Goal: Information Seeking & Learning: Learn about a topic

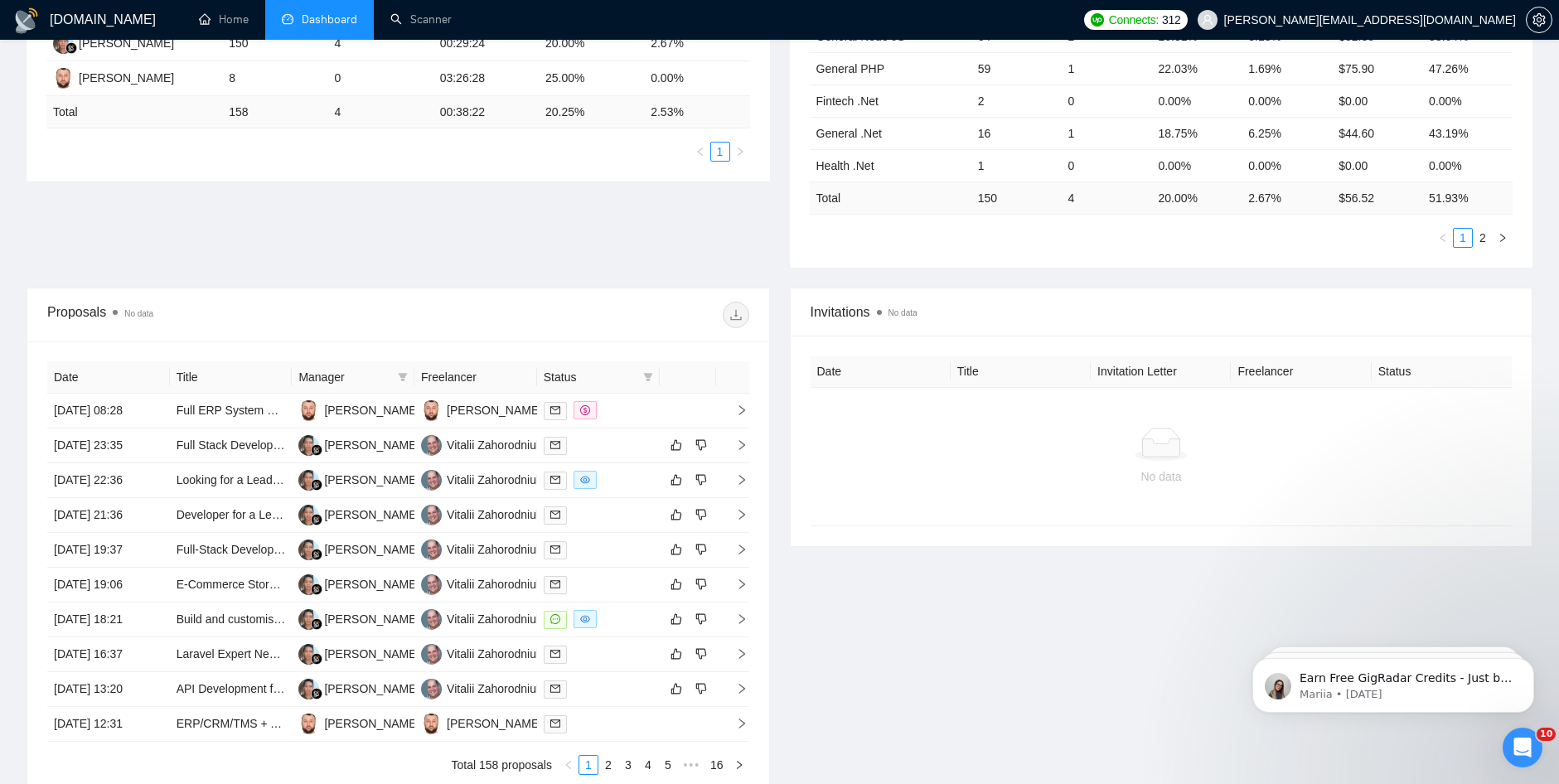
scroll to position [423, 0]
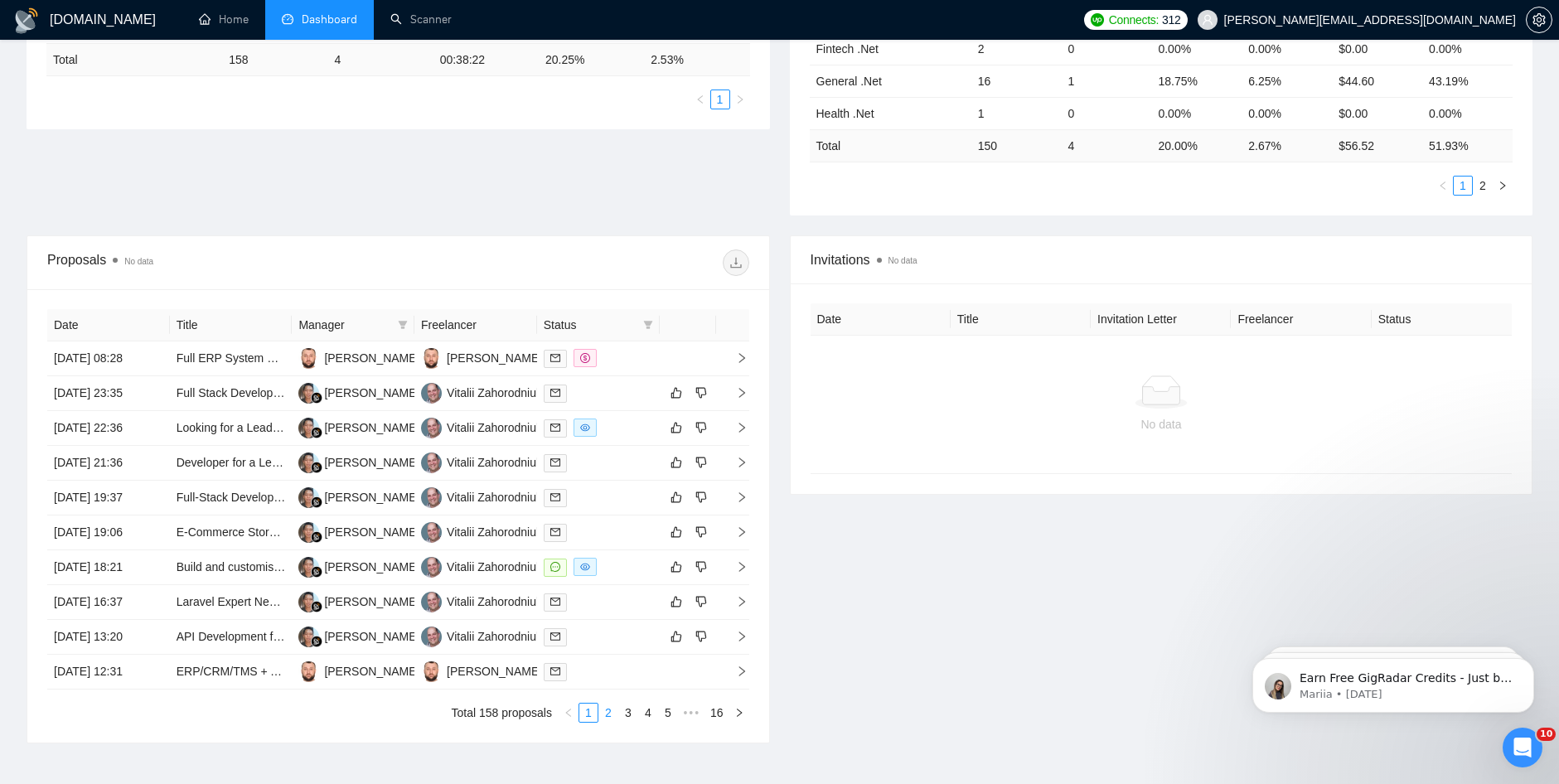
click at [608, 712] on link "2" at bounding box center [608, 712] width 18 height 18
click at [603, 711] on link "2" at bounding box center [608, 712] width 18 height 18
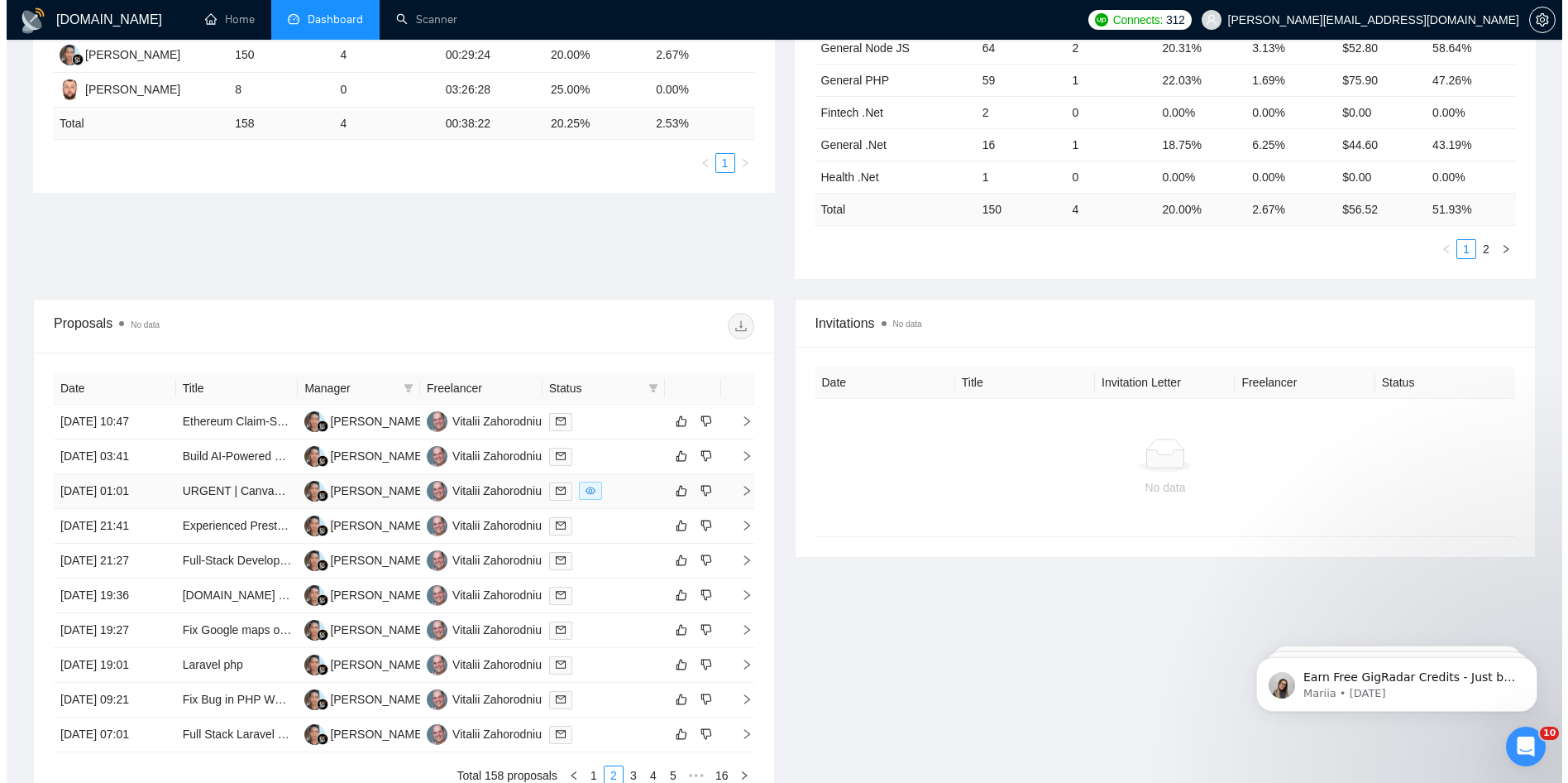
scroll to position [529, 0]
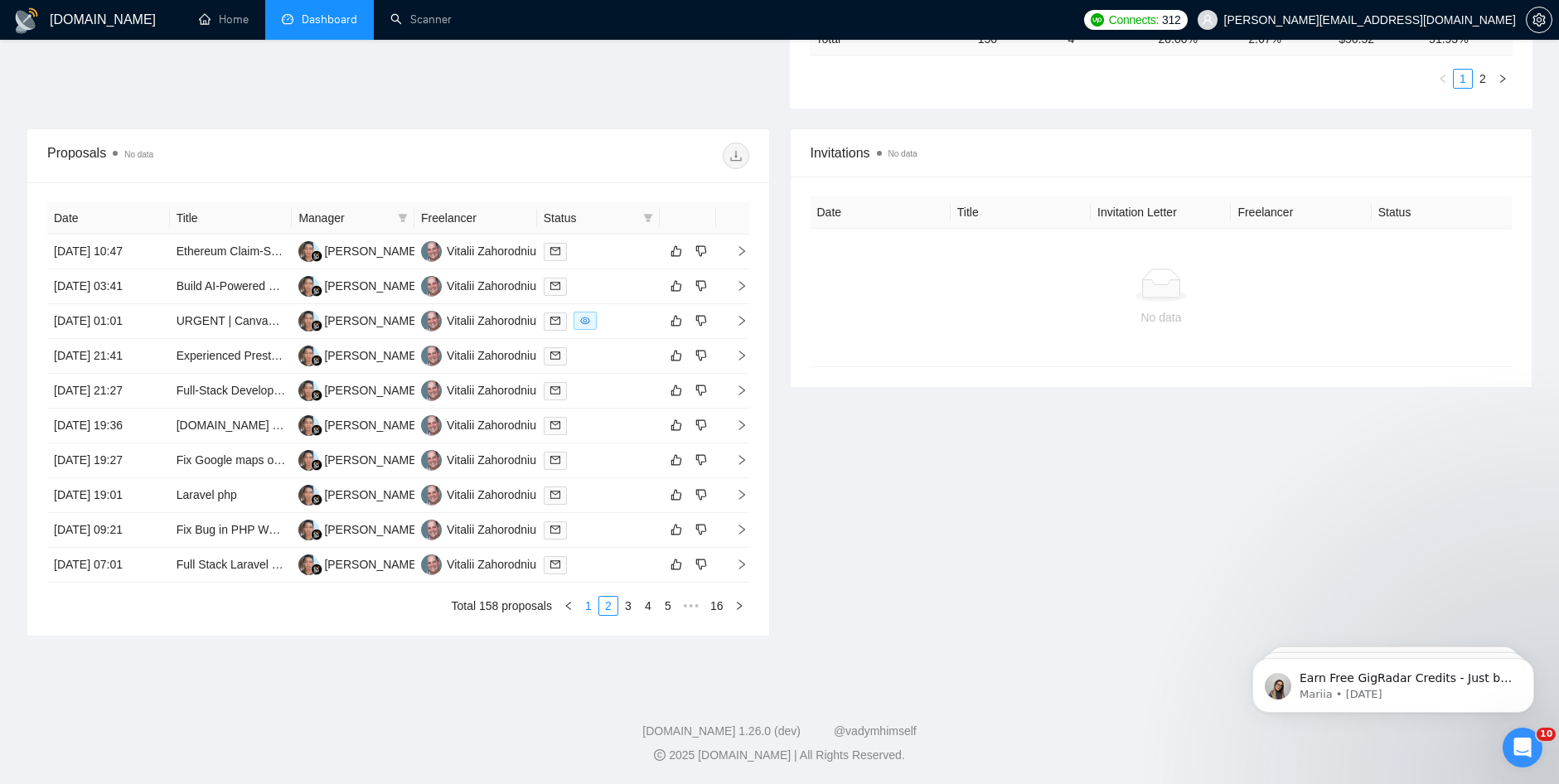
click at [581, 608] on link "1" at bounding box center [588, 605] width 18 height 18
click at [239, 565] on link "ERP/CRM/TMS + Application (Custom)" at bounding box center [277, 564] width 201 height 13
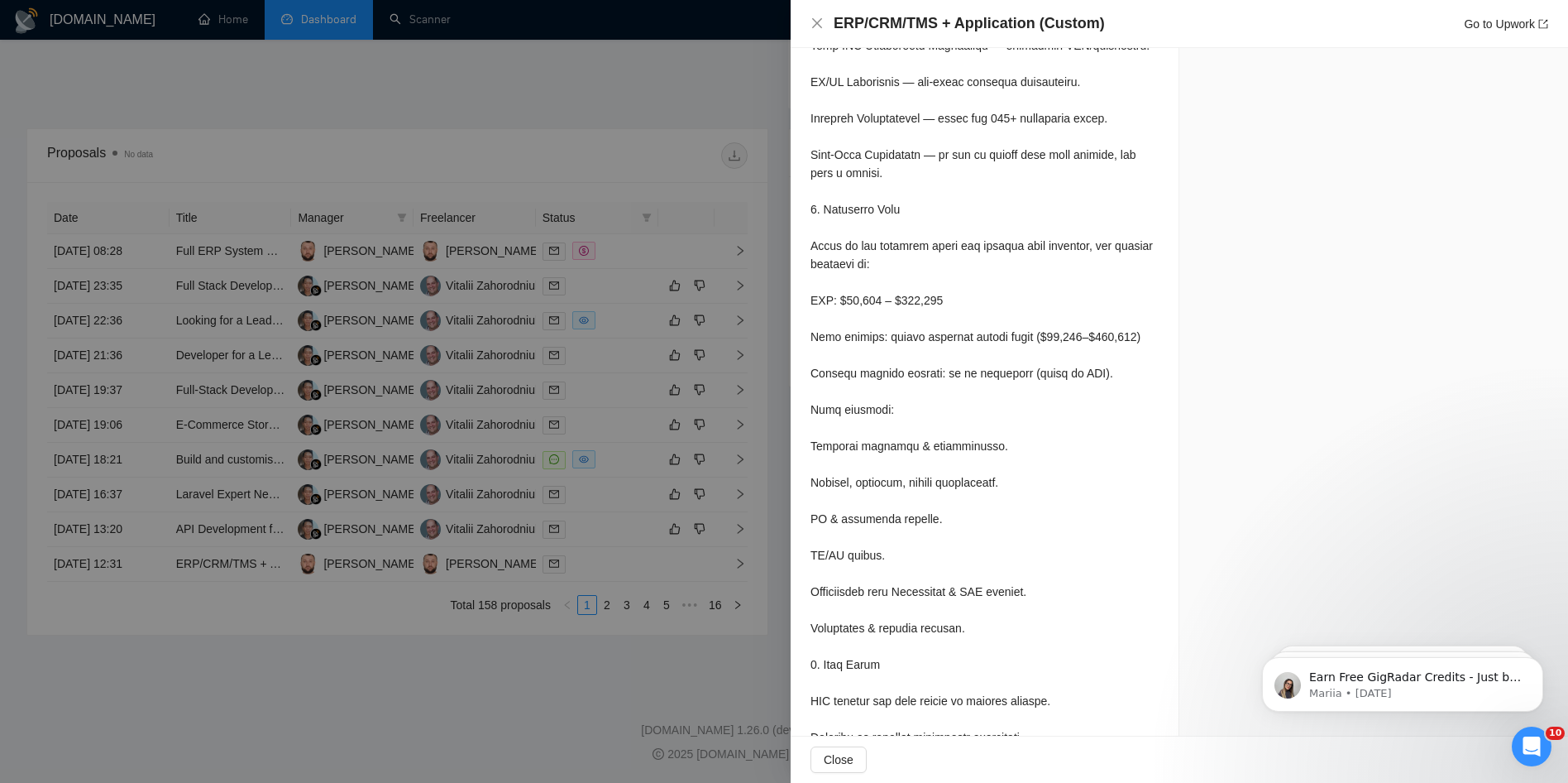
scroll to position [3287, 0]
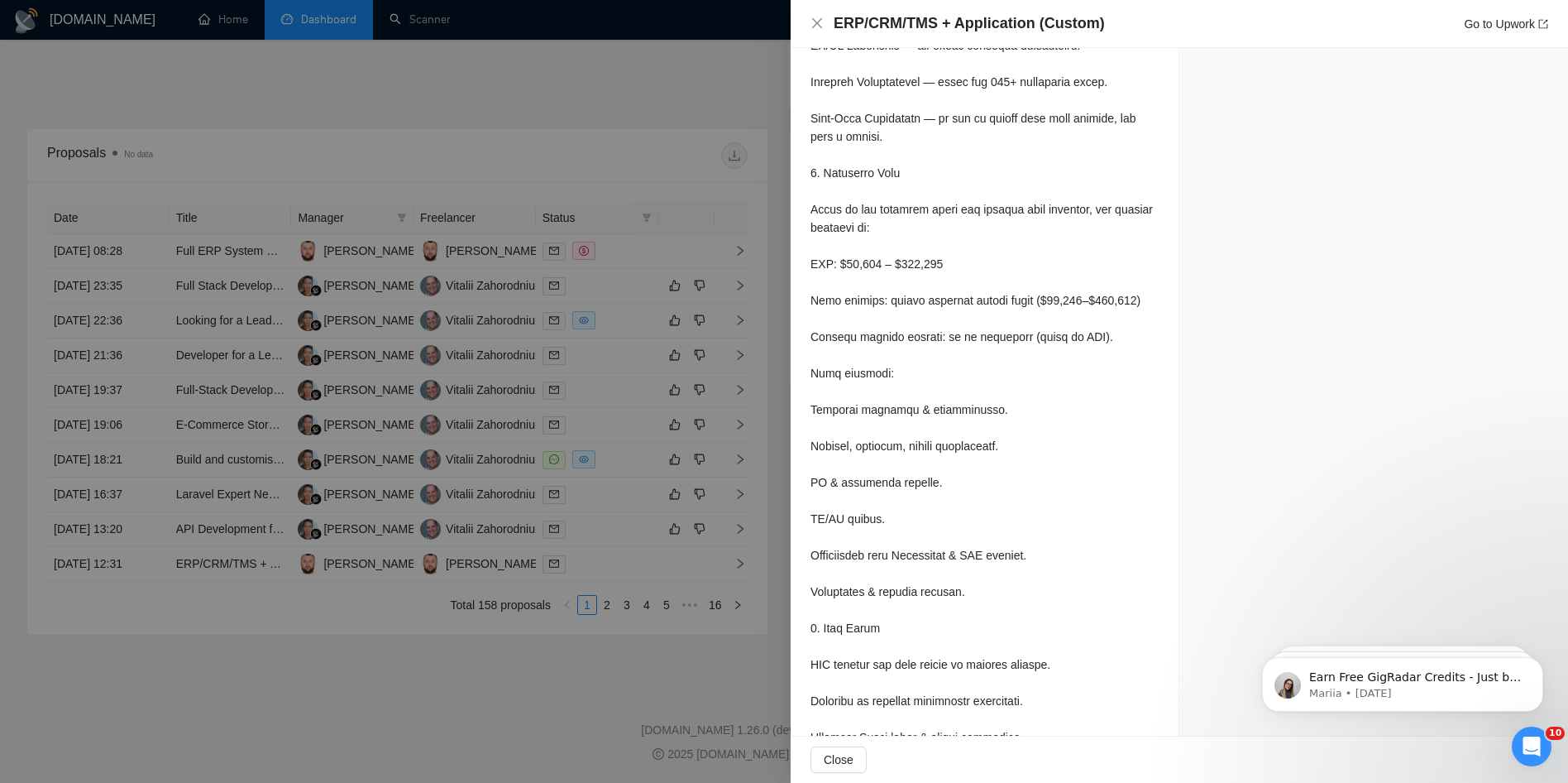
drag, startPoint x: 1553, startPoint y: 660, endPoint x: 1578, endPoint y: 187, distance: 473.7
click html "Earn Free GigRadar Credits - Just by Sharing Your Story! 💬 Want more credits fo…"
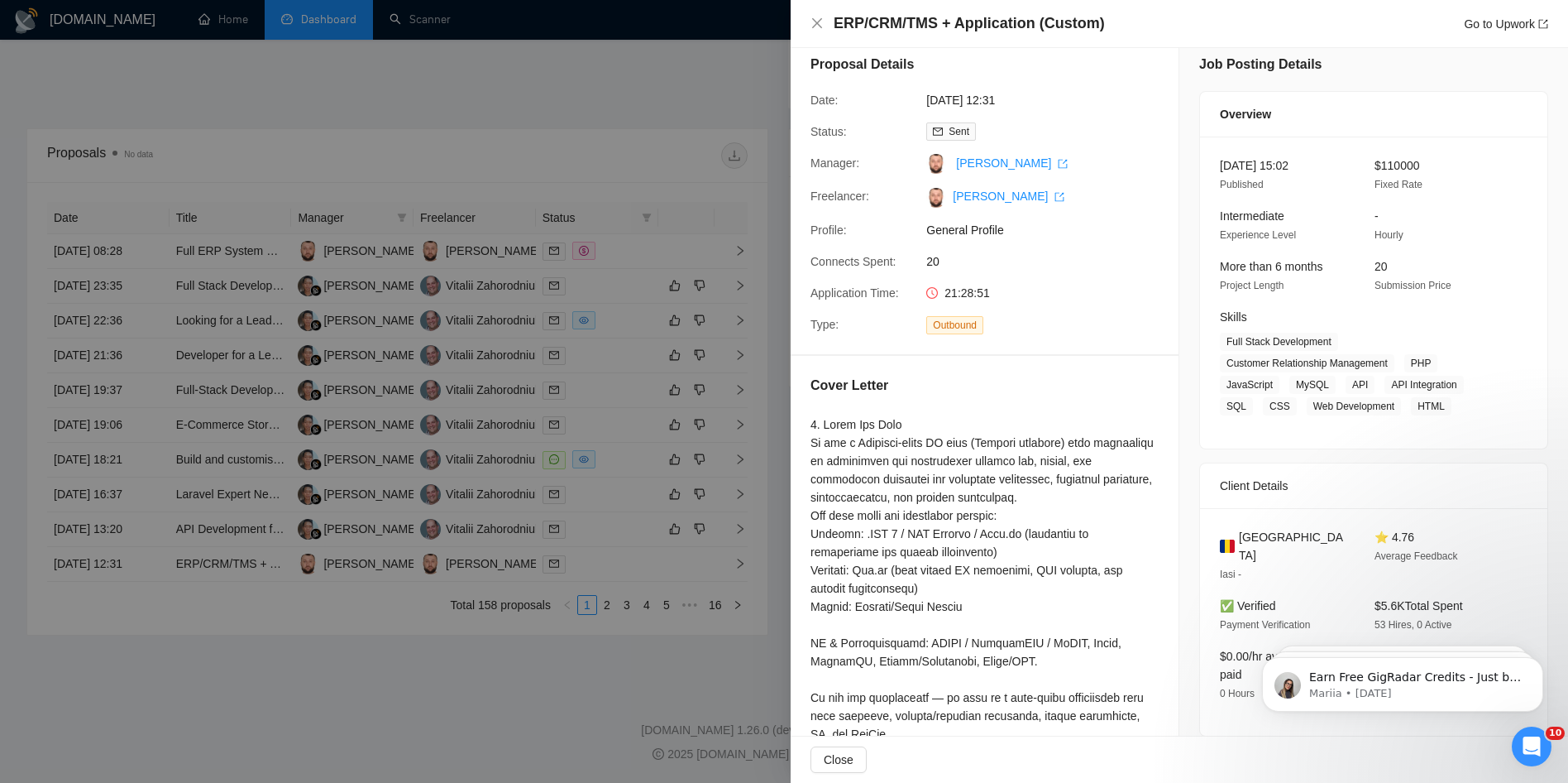
scroll to position [0, 0]
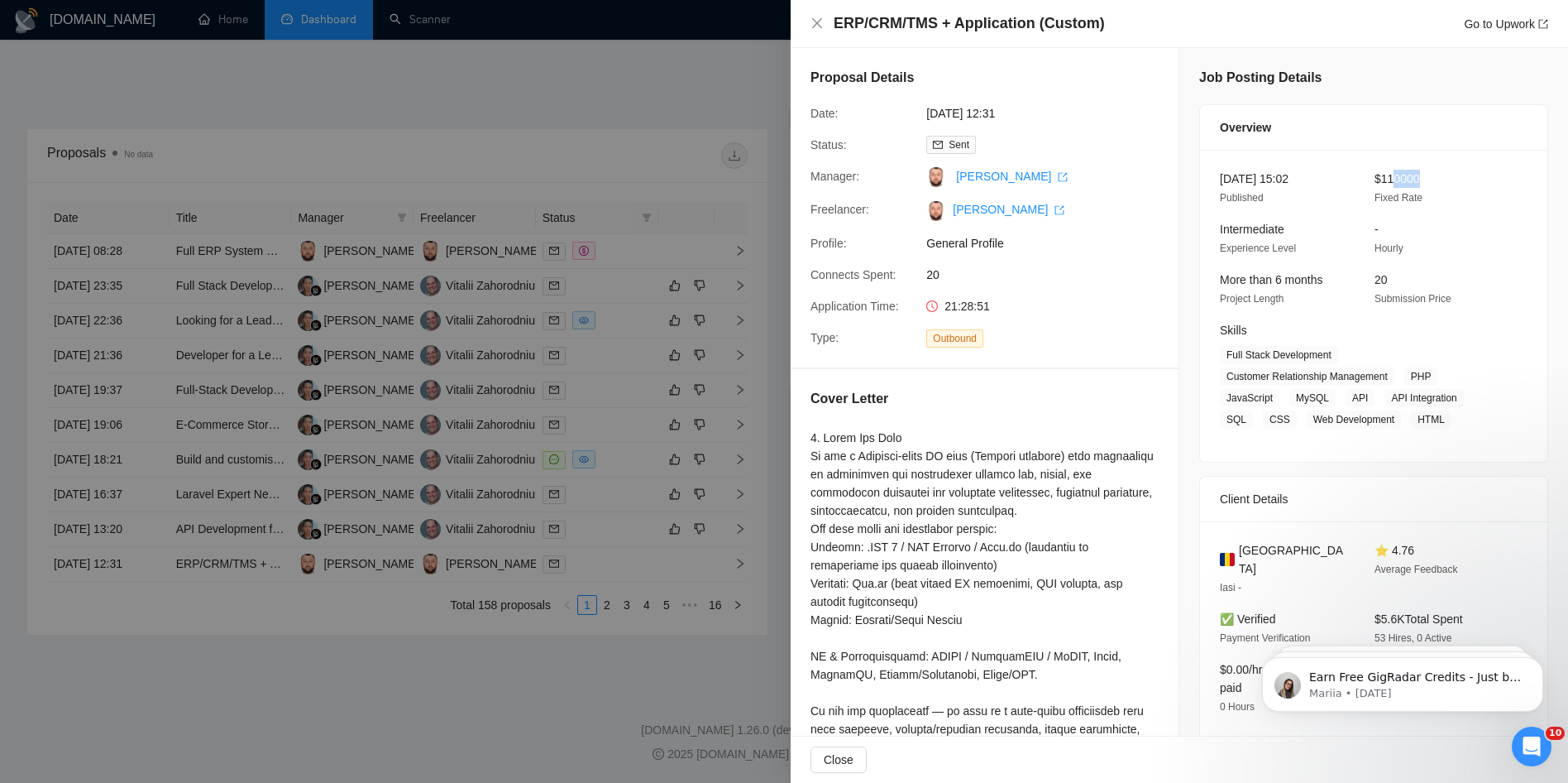
drag, startPoint x: 1388, startPoint y: 176, endPoint x: 1424, endPoint y: 179, distance: 36.1
click at [1424, 179] on div "$110000 Fixed Rate" at bounding box center [1438, 187] width 142 height 37
drag, startPoint x: 1424, startPoint y: 179, endPoint x: 1321, endPoint y: 242, distance: 120.7
drag, startPoint x: 1321, startPoint y: 242, endPoint x: 1365, endPoint y: 217, distance: 50.6
click at [1365, 217] on div "[DATE] 15:02 Published $110000 Fixed Rate Intermediate Experience Level - Hourl…" at bounding box center [1374, 305] width 347 height 312
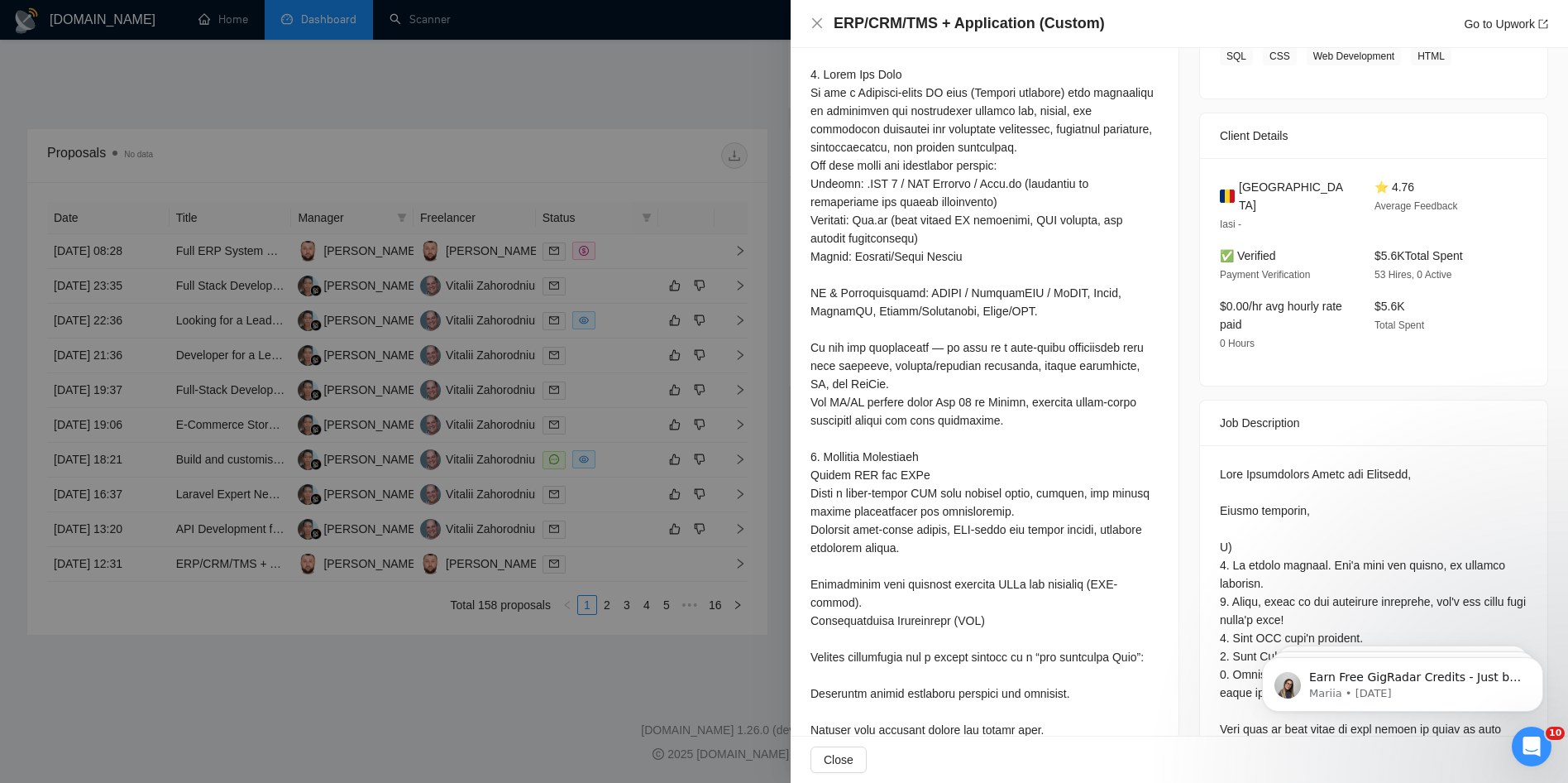
scroll to position [331, 0]
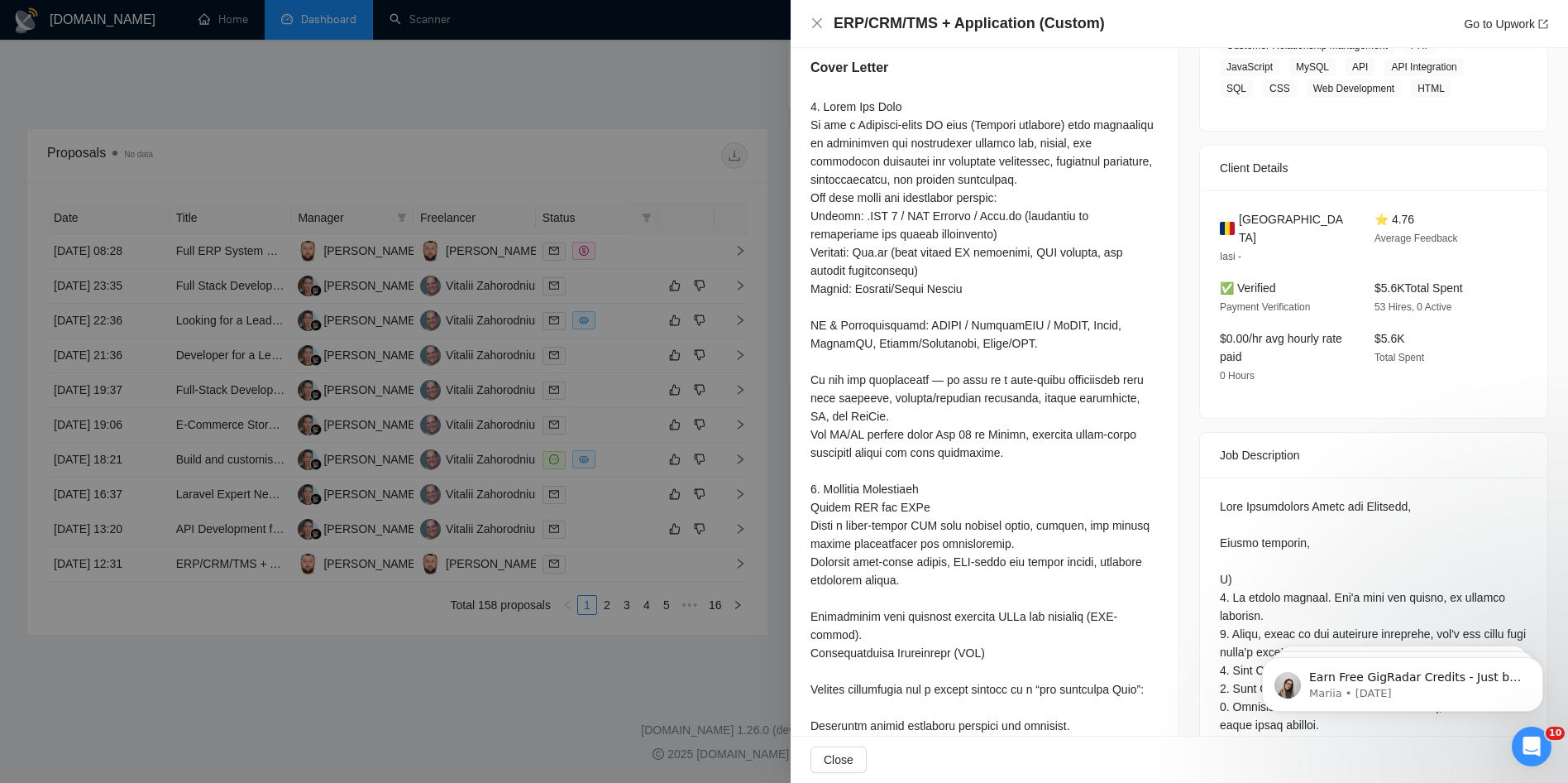
drag, startPoint x: 978, startPoint y: 201, endPoint x: 921, endPoint y: 192, distance: 57.7
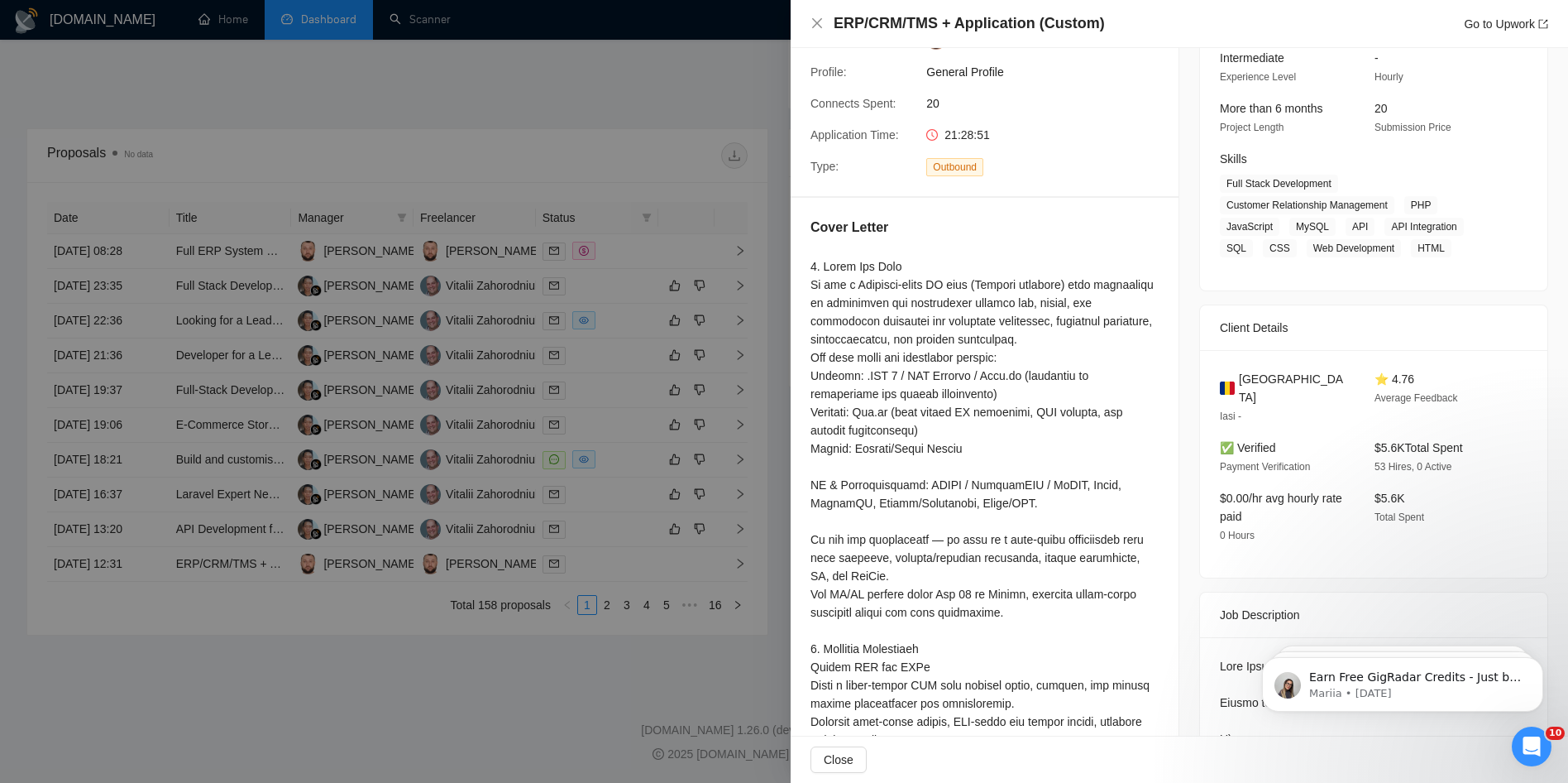
scroll to position [166, 0]
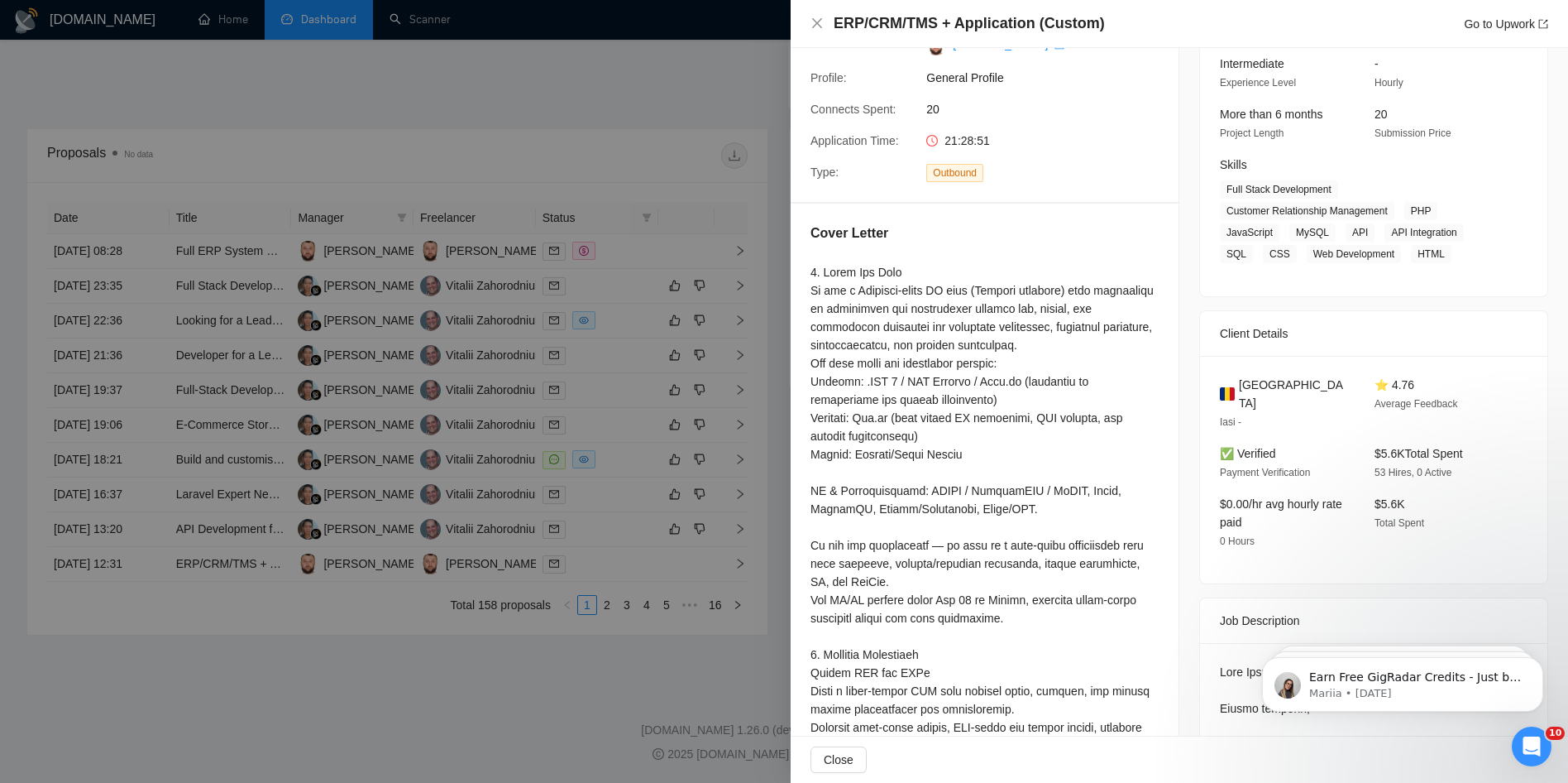
click at [1225, 598] on div "Job Description" at bounding box center [1374, 621] width 308 height 45
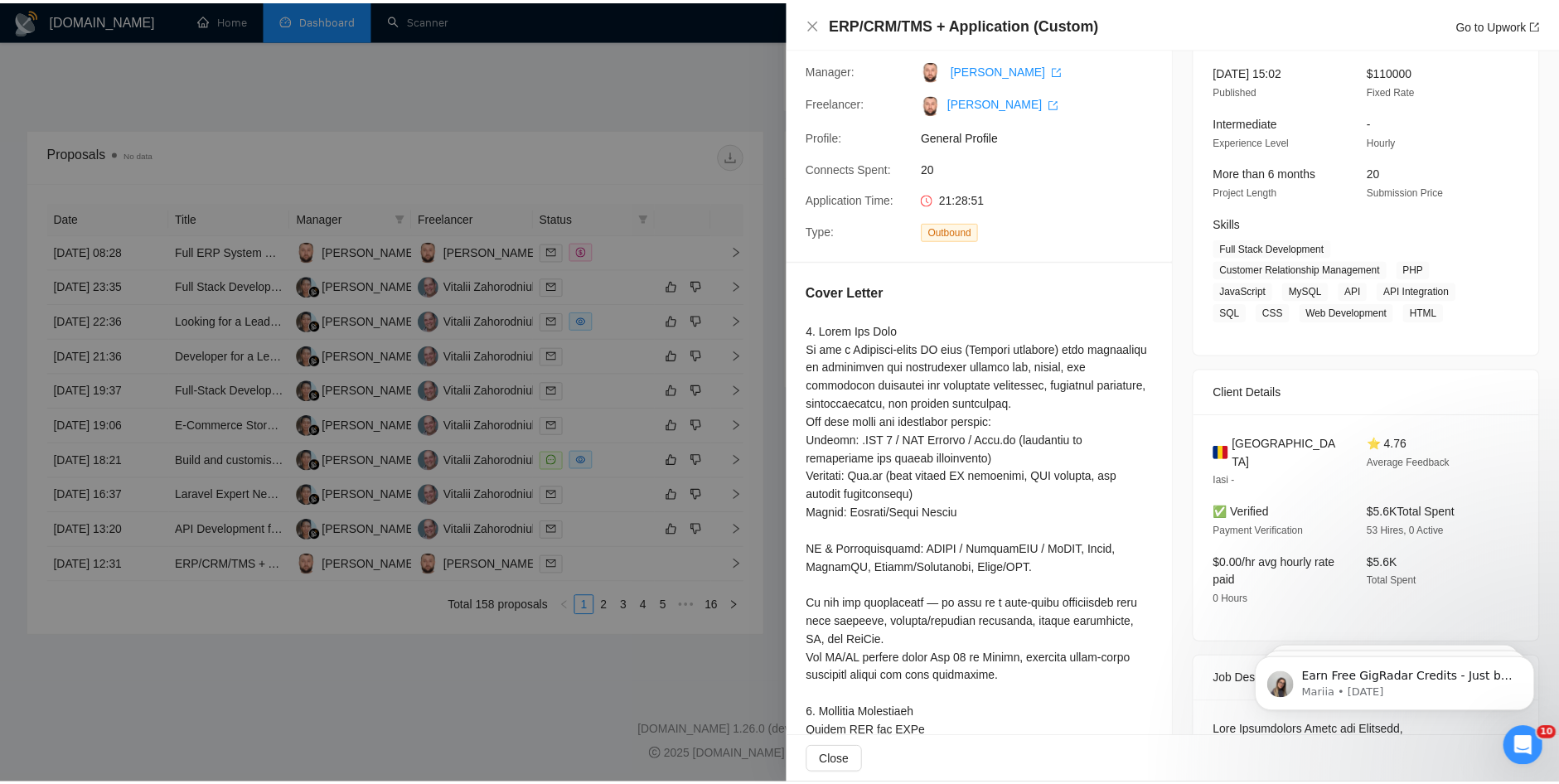
scroll to position [0, 0]
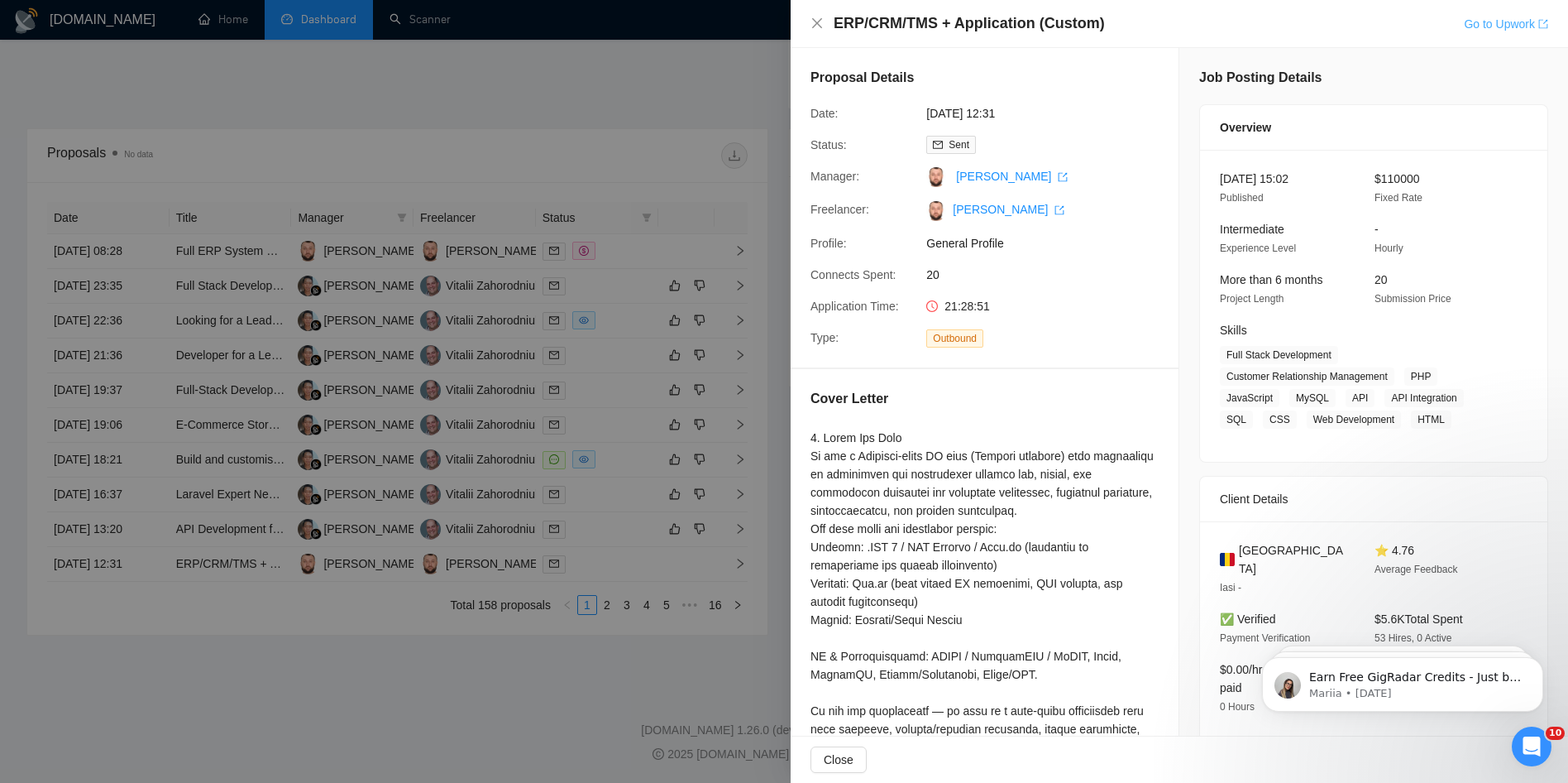
click at [1512, 24] on link "Go to Upwork" at bounding box center [1506, 23] width 84 height 13
click at [375, 114] on div at bounding box center [784, 391] width 1568 height 783
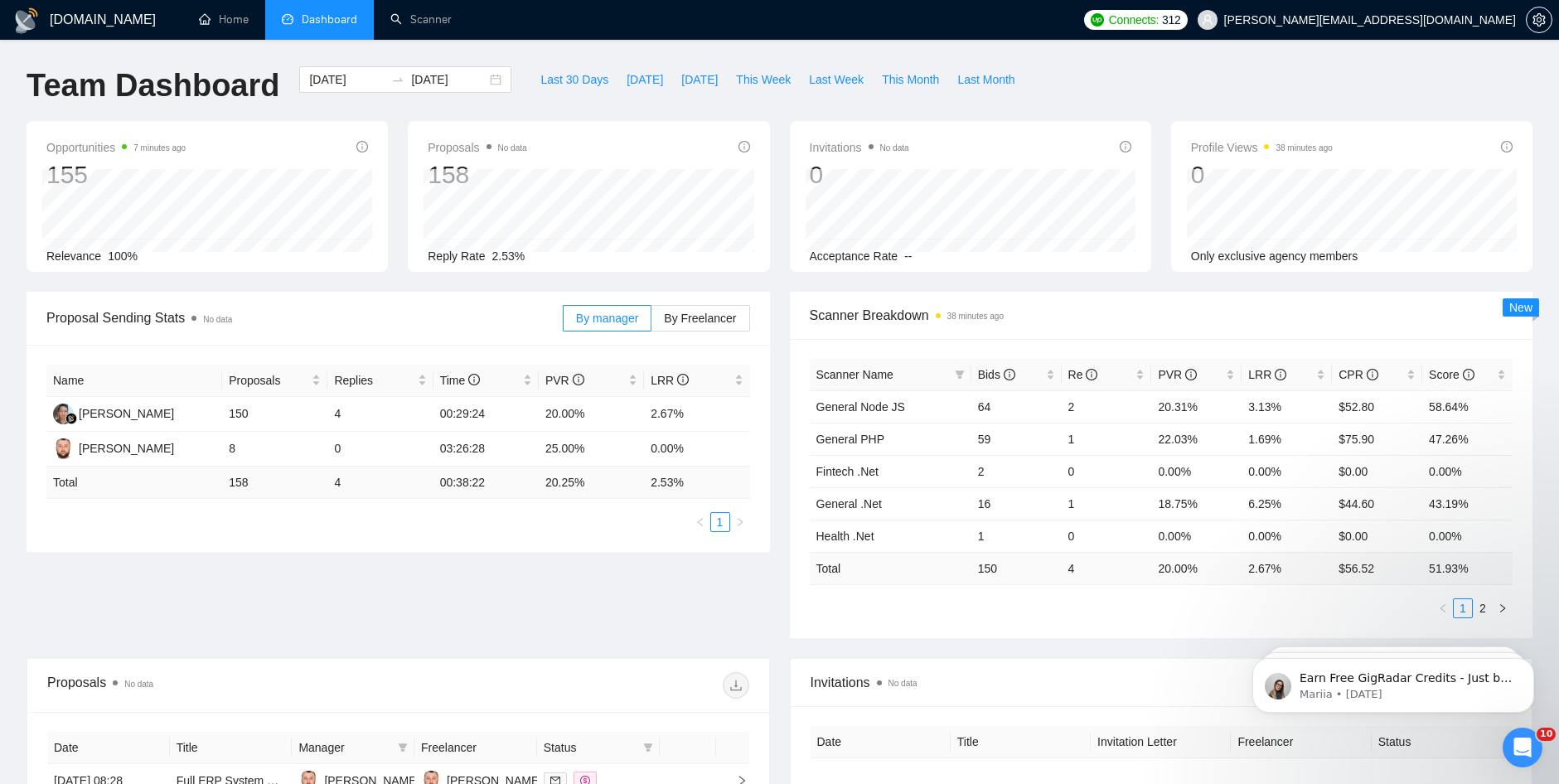
click at [1159, 24] on span "Connects:" at bounding box center [1134, 20] width 50 height 18
click at [325, 31] on li "Dashboard" at bounding box center [319, 20] width 108 height 40
click at [224, 12] on link "Home" at bounding box center [224, 19] width 50 height 14
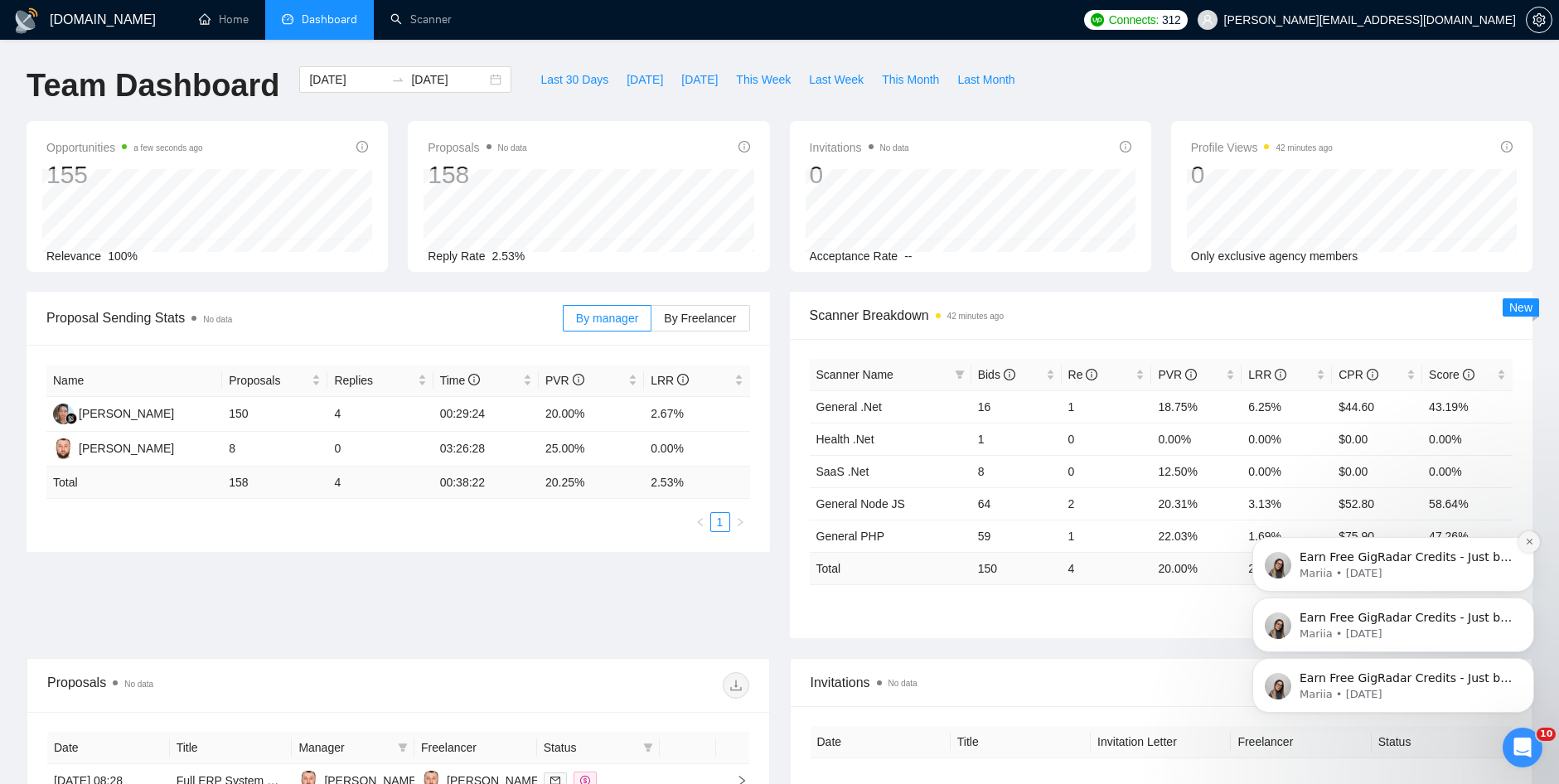
click at [1531, 546] on icon "Dismiss notification" at bounding box center [1529, 541] width 9 height 9
drag, startPoint x: 1523, startPoint y: 608, endPoint x: 1526, endPoint y: 553, distance: 55.1
click at [1525, 608] on button "Dismiss notification" at bounding box center [1529, 602] width 22 height 22
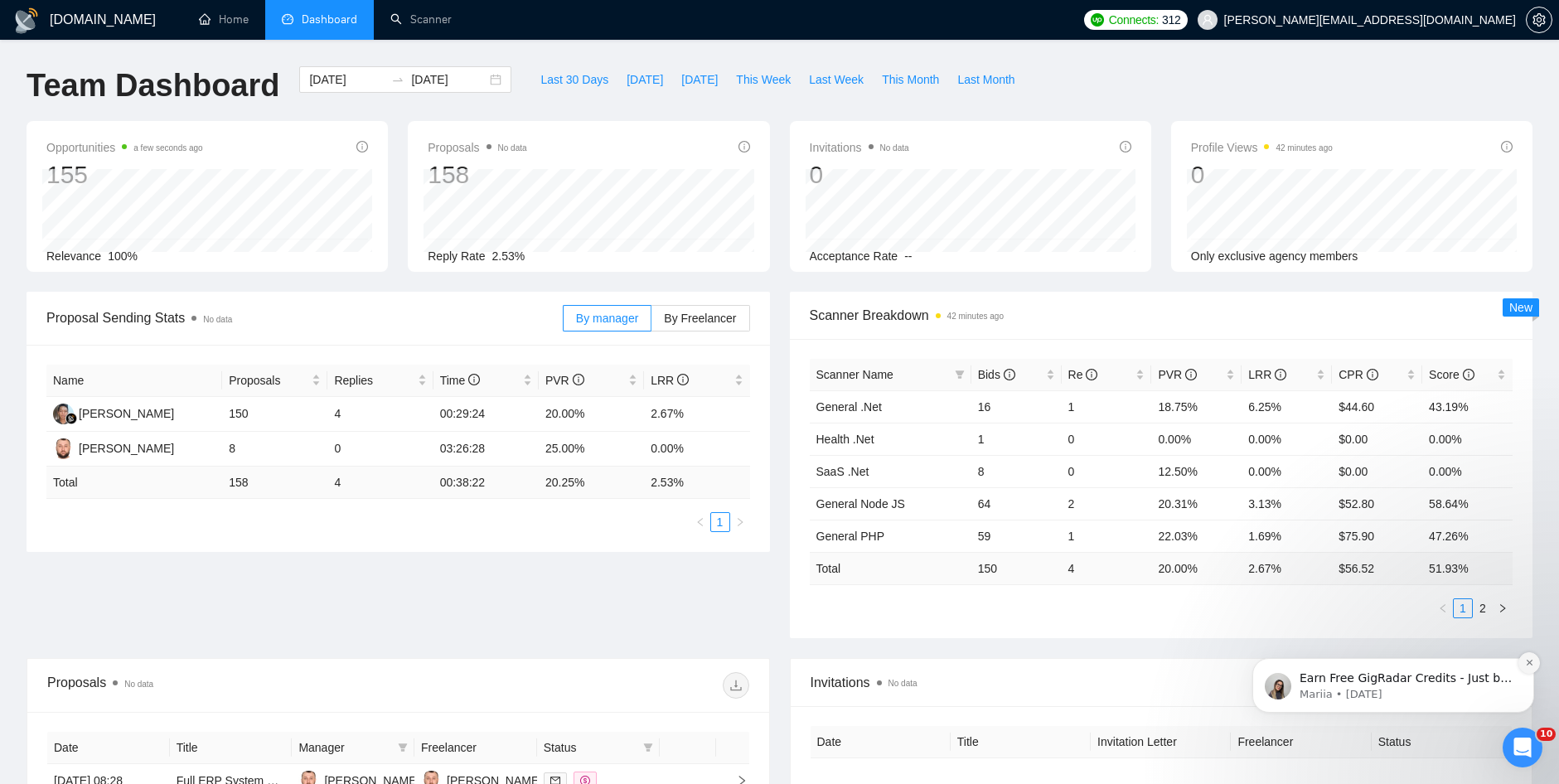
click at [1526, 666] on icon "Dismiss notification" at bounding box center [1529, 662] width 9 height 9
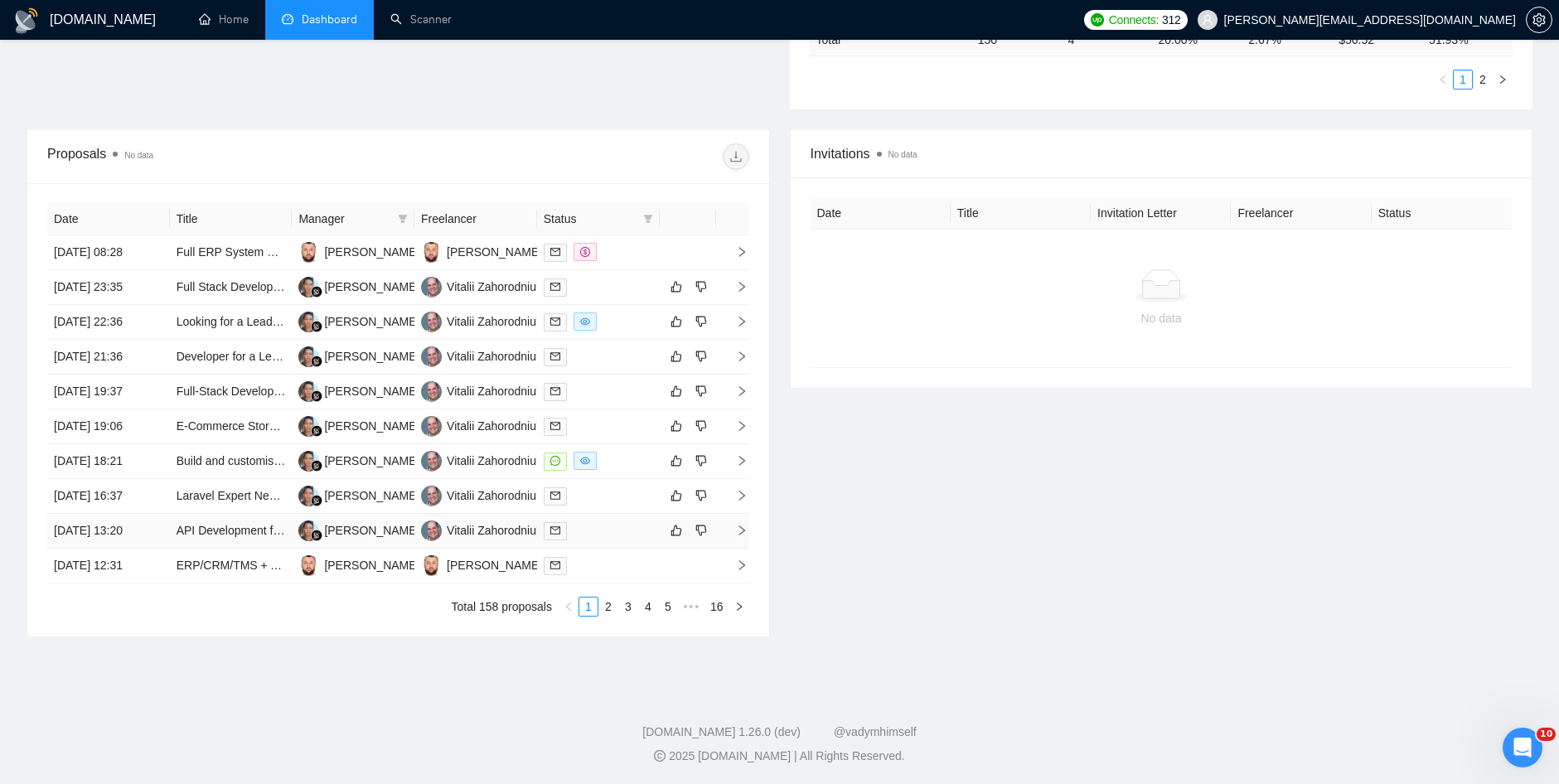
scroll to position [529, 0]
drag, startPoint x: 783, startPoint y: 378, endPoint x: 1062, endPoint y: 669, distance: 403.1
click at [783, 380] on div "Invitations No data Date Title Invitation Letter Freelancer Status No data" at bounding box center [1161, 382] width 764 height 508
